Goal: Transaction & Acquisition: Purchase product/service

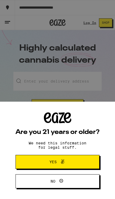
click at [78, 162] on button "Yes" at bounding box center [58, 162] width 84 height 14
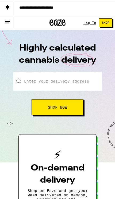
click at [92, 24] on link "Log In" at bounding box center [90, 22] width 13 height 3
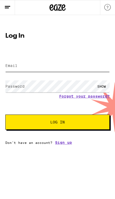
click at [13, 62] on input "Email" at bounding box center [57, 66] width 105 height 12
type input "[EMAIL_ADDRESS][DOMAIN_NAME]"
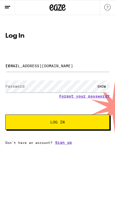
click at [58, 123] on button "Log In" at bounding box center [57, 121] width 105 height 15
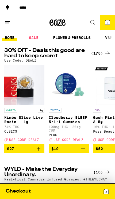
click at [110, 15] on button "*****" at bounding box center [57, 7] width 115 height 15
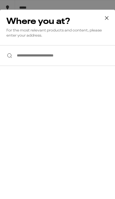
click at [108, 17] on icon at bounding box center [107, 17] width 3 height 3
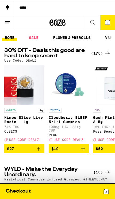
click at [111, 20] on icon at bounding box center [108, 22] width 6 height 6
